Goal: Transaction & Acquisition: Obtain resource

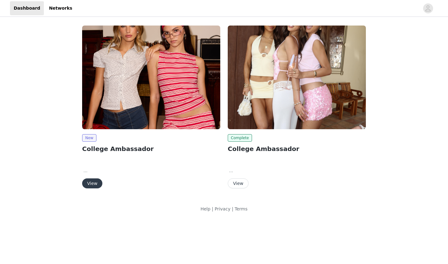
click at [94, 182] on button "View" at bounding box center [92, 183] width 20 height 10
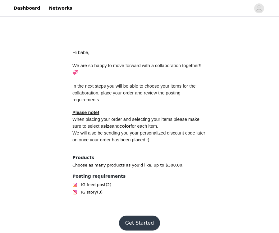
click at [140, 222] on button "Get Started" at bounding box center [139, 223] width 41 height 15
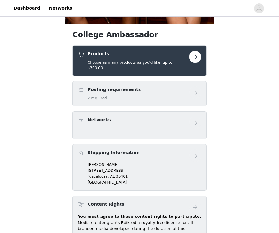
scroll to position [229, 0]
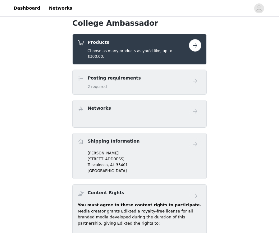
click at [165, 55] on div "Products Choose as many products as you'd like, up to $300.00." at bounding box center [140, 49] width 134 height 31
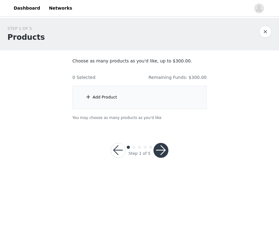
click at [106, 99] on div "Add Product" at bounding box center [105, 97] width 25 height 6
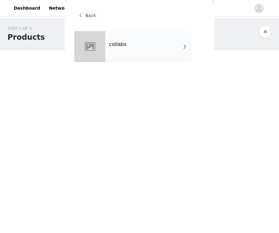
click at [123, 34] on div "collabs" at bounding box center [149, 46] width 87 height 31
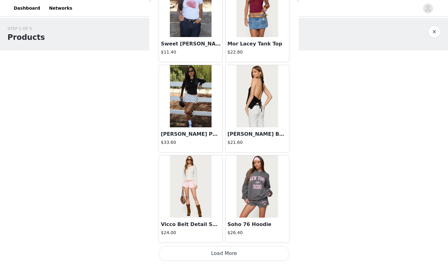
click at [204, 256] on button "Load More" at bounding box center [224, 253] width 131 height 15
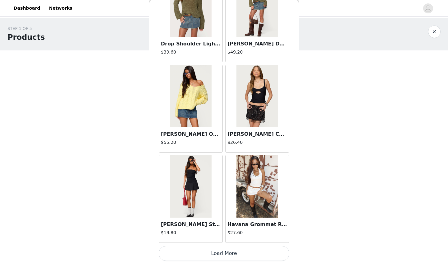
click at [216, 251] on button "Load More" at bounding box center [224, 253] width 131 height 15
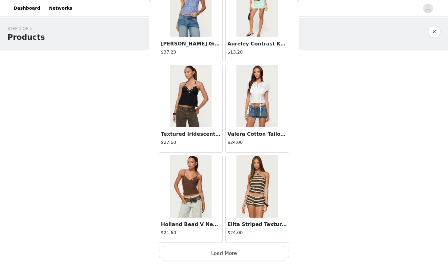
click at [222, 254] on button "Load More" at bounding box center [224, 253] width 131 height 15
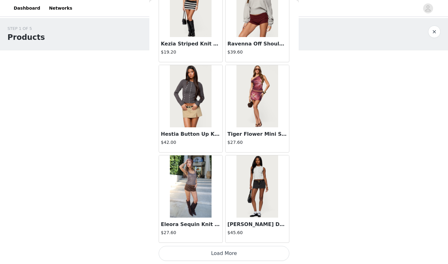
click at [214, 254] on button "Load More" at bounding box center [224, 253] width 131 height 15
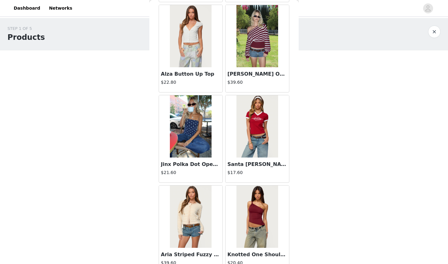
scroll to position [4001, 0]
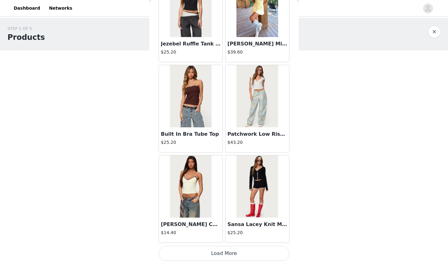
click at [227, 255] on button "Load More" at bounding box center [224, 253] width 131 height 15
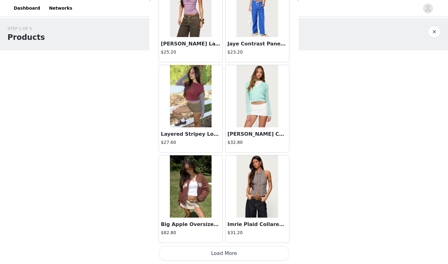
scroll to position [0, 0]
click at [220, 255] on button "Load More" at bounding box center [224, 253] width 131 height 15
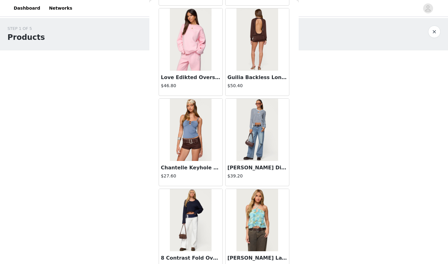
scroll to position [5801, 0]
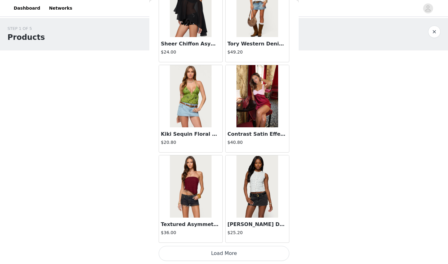
click at [221, 253] on button "Load More" at bounding box center [224, 253] width 131 height 15
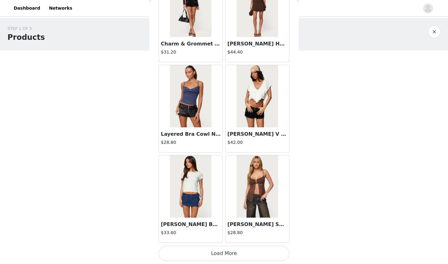
scroll to position [0, 0]
click at [224, 254] on button "Load More" at bounding box center [224, 253] width 131 height 15
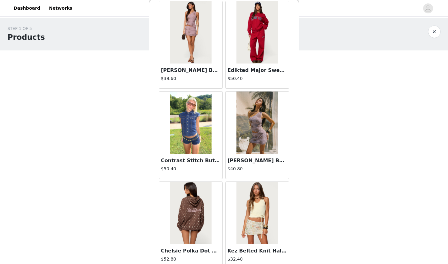
scroll to position [7888, 0]
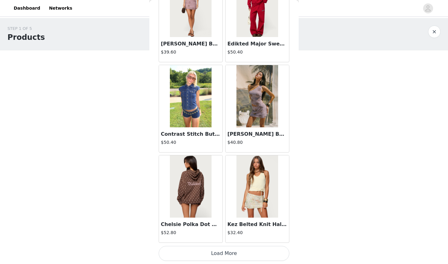
click at [209, 256] on button "Load More" at bounding box center [224, 253] width 131 height 15
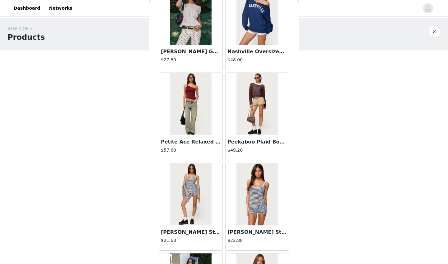
scroll to position [8263, 0]
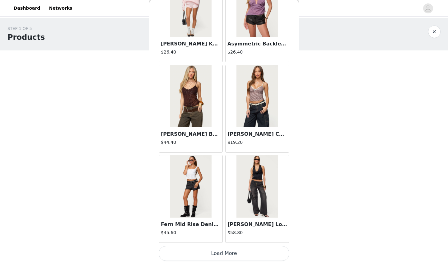
click at [214, 251] on button "Load More" at bounding box center [224, 253] width 131 height 15
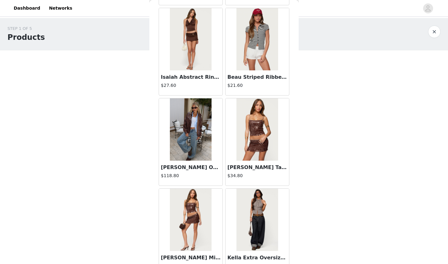
scroll to position [9594, 0]
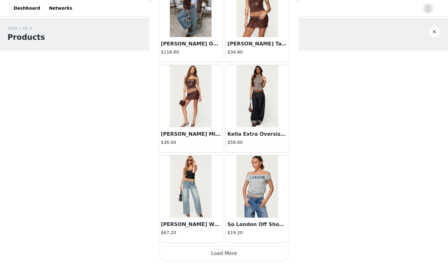
click at [218, 253] on button "Load More" at bounding box center [224, 253] width 131 height 15
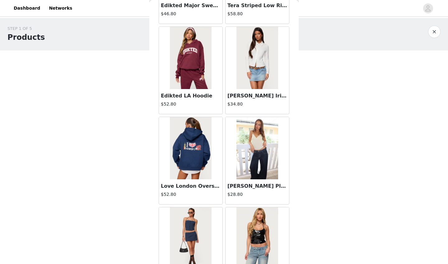
scroll to position [10587, 0]
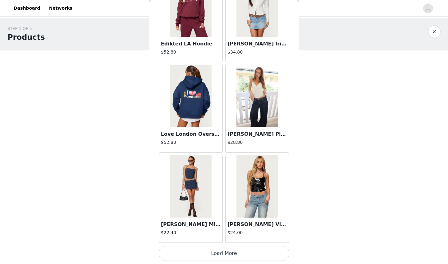
click at [221, 254] on button "Load More" at bounding box center [224, 253] width 131 height 15
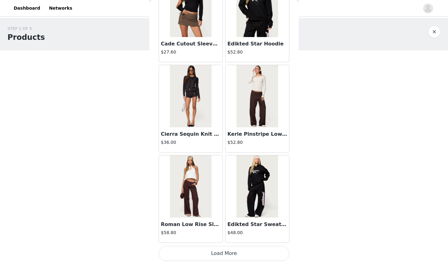
scroll to position [11519, 0]
click at [200, 256] on button "Load More" at bounding box center [224, 253] width 131 height 15
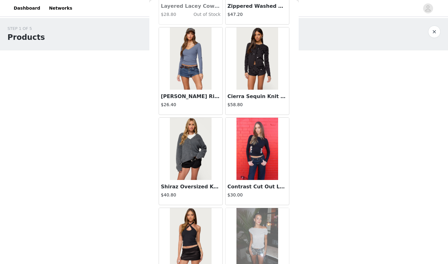
scroll to position [11919, 0]
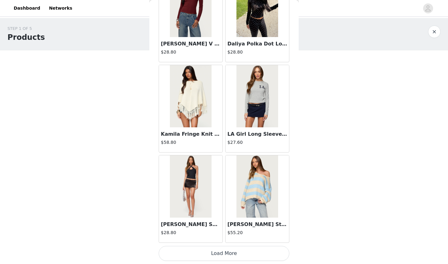
click at [227, 255] on button "Load More" at bounding box center [224, 253] width 131 height 15
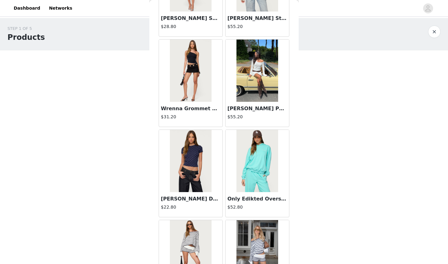
scroll to position [12629, 0]
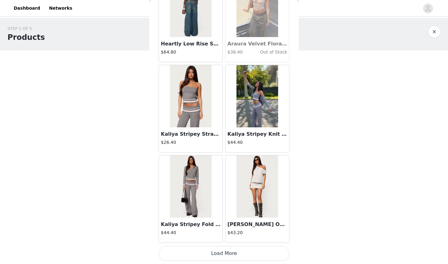
click at [232, 251] on button "Load More" at bounding box center [224, 253] width 131 height 15
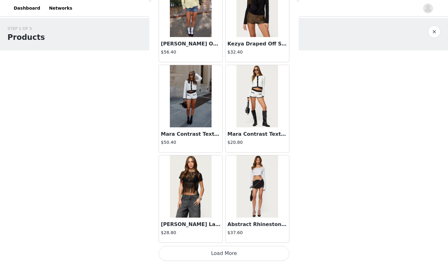
scroll to position [14227, 0]
click at [215, 257] on button "Load More" at bounding box center [224, 253] width 131 height 15
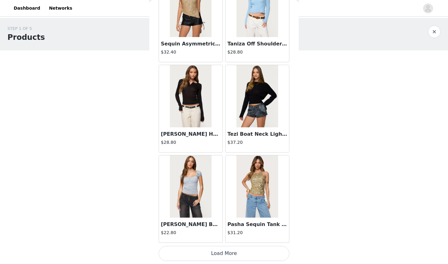
scroll to position [0, 0]
click at [213, 256] on button "Load More" at bounding box center [224, 253] width 131 height 15
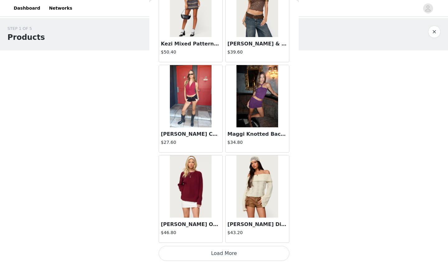
click at [221, 255] on button "Load More" at bounding box center [224, 253] width 131 height 15
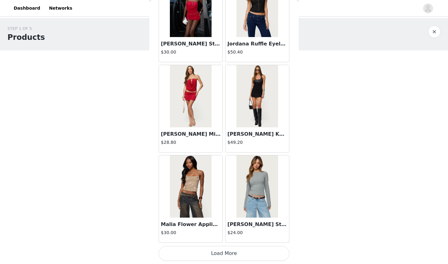
click at [222, 249] on button "Load More" at bounding box center [224, 253] width 131 height 15
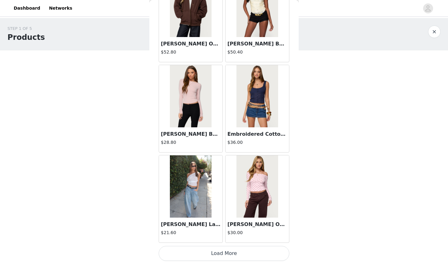
scroll to position [17837, 0]
click at [212, 252] on button "Load More" at bounding box center [224, 253] width 131 height 15
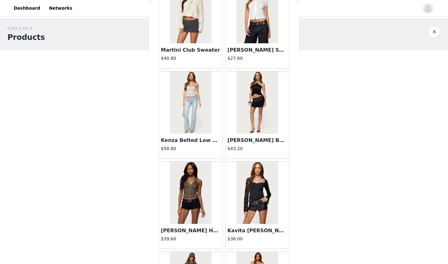
scroll to position [18648, 0]
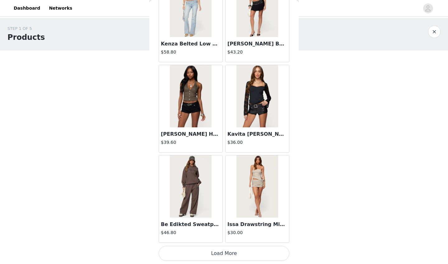
click at [224, 256] on button "Load More" at bounding box center [224, 253] width 131 height 15
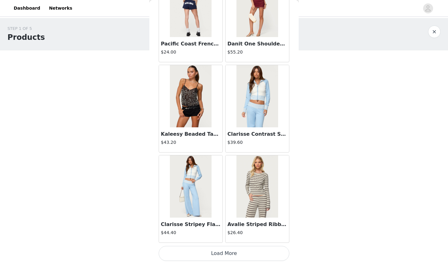
scroll to position [0, 0]
click at [217, 252] on button "Load More" at bounding box center [224, 253] width 131 height 15
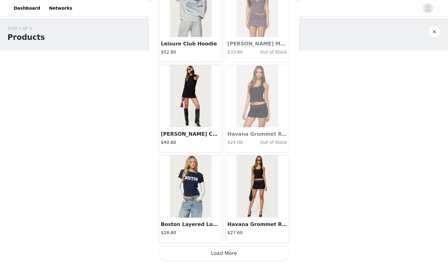
scroll to position [20545, 0]
click at [219, 256] on button "Load More" at bounding box center [224, 253] width 131 height 15
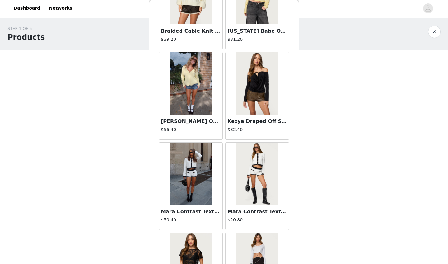
scroll to position [14143, 0]
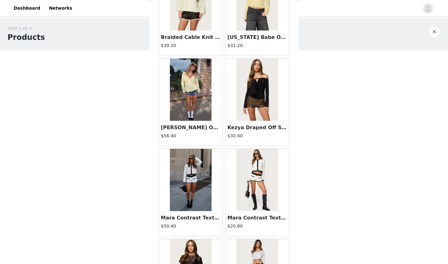
click at [198, 218] on h3 "Mara Contrast Textured Knit Cardigan" at bounding box center [191, 217] width 60 height 7
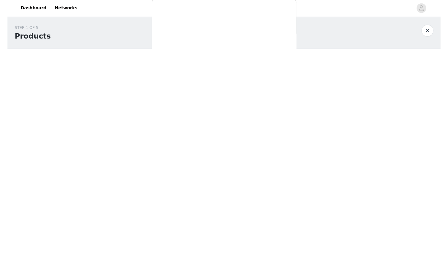
scroll to position [39, 0]
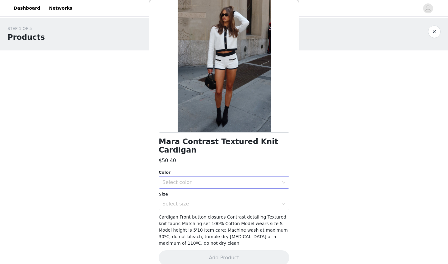
click at [196, 179] on div "Select color" at bounding box center [220, 182] width 116 height 6
click at [190, 190] on li "WHITE" at bounding box center [224, 187] width 131 height 10
click at [190, 201] on div "Select size" at bounding box center [220, 204] width 116 height 6
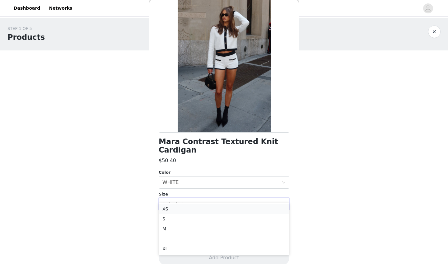
click at [184, 209] on li "XS" at bounding box center [224, 209] width 131 height 10
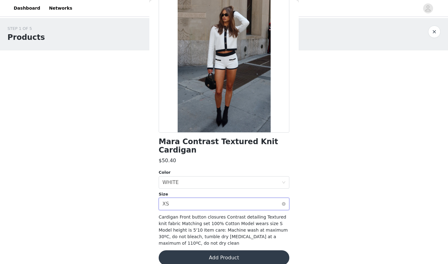
click at [188, 198] on div "Select size XS" at bounding box center [221, 204] width 119 height 12
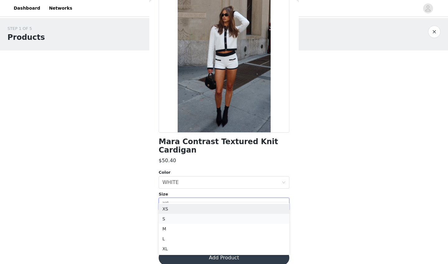
click at [181, 221] on li "S" at bounding box center [224, 219] width 131 height 10
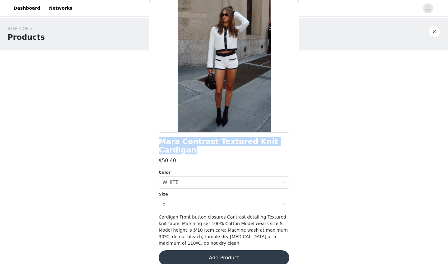
drag, startPoint x: 161, startPoint y: 138, endPoint x: 289, endPoint y: 144, distance: 128.4
copy h1 "Mara Contrast Textured Knit Cardigan"
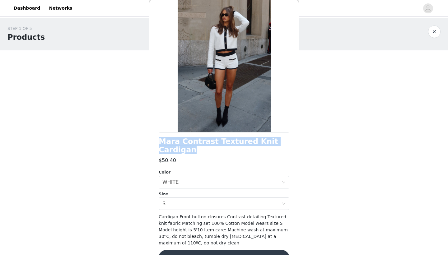
click at [209, 250] on button "Add Product" at bounding box center [224, 257] width 131 height 15
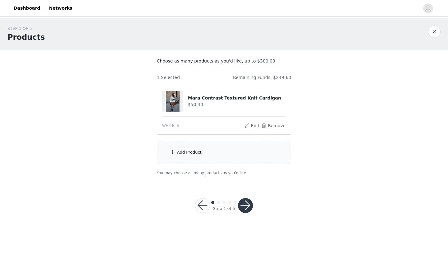
click at [195, 153] on div "Add Product" at bounding box center [189, 152] width 25 height 6
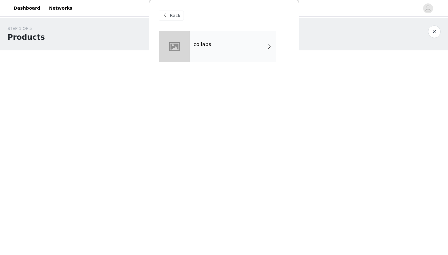
click at [202, 40] on div "collabs" at bounding box center [233, 46] width 87 height 31
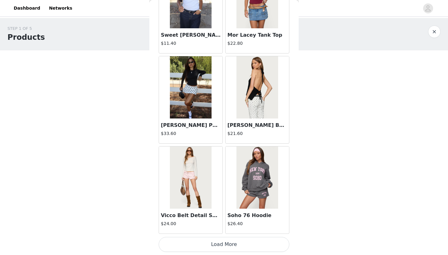
click at [208, 244] on button "Load More" at bounding box center [224, 244] width 131 height 15
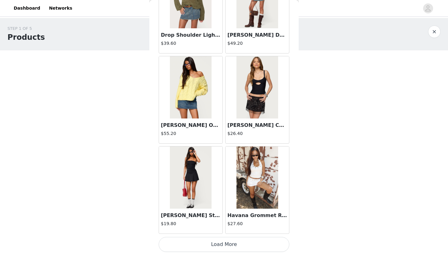
click at [209, 247] on button "Load More" at bounding box center [224, 244] width 131 height 15
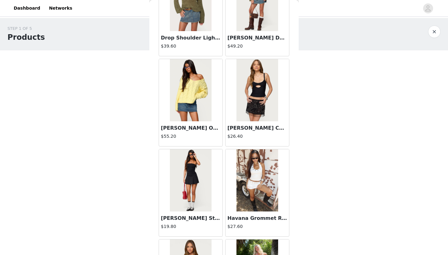
scroll to position [0, 0]
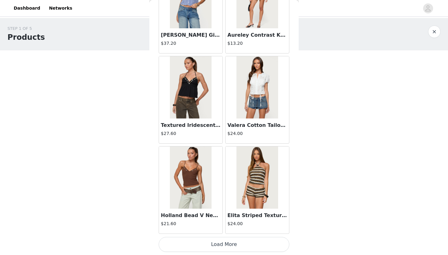
click at [208, 245] on button "Load More" at bounding box center [224, 244] width 131 height 15
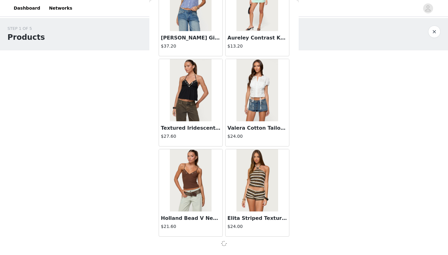
scroll to position [2500, 0]
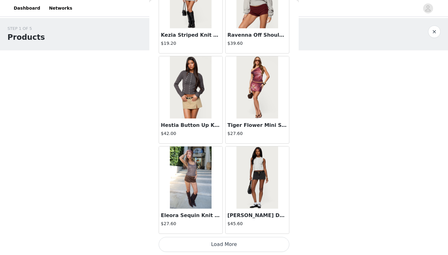
click at [210, 246] on button "Load More" at bounding box center [224, 244] width 131 height 15
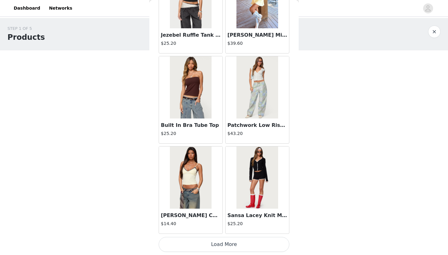
click at [214, 245] on button "Load More" at bounding box center [224, 244] width 131 height 15
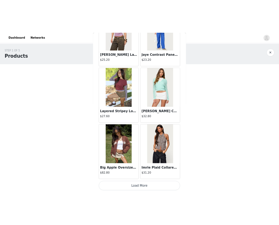
scroll to position [5210, 0]
